Goal: Find specific page/section: Find specific page/section

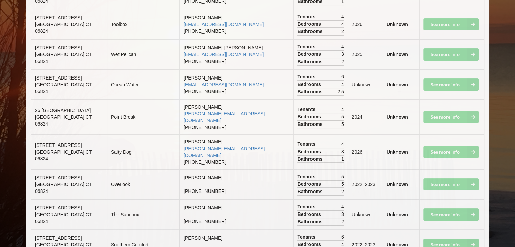
scroll to position [2706, 0]
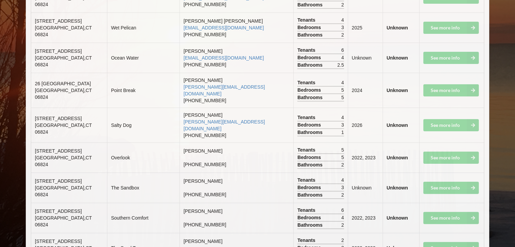
drag, startPoint x: 340, startPoint y: 128, endPoint x: 310, endPoint y: 128, distance: 30.4
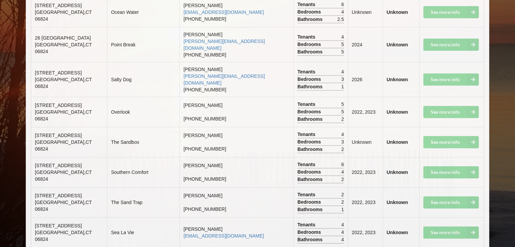
scroll to position [2740, 0]
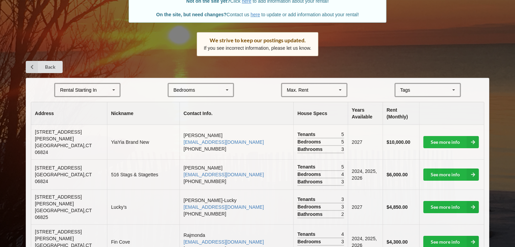
scroll to position [0, 0]
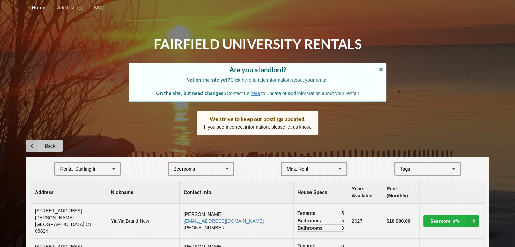
click at [42, 142] on link "Back" at bounding box center [44, 146] width 37 height 12
